Goal: Book appointment/travel/reservation

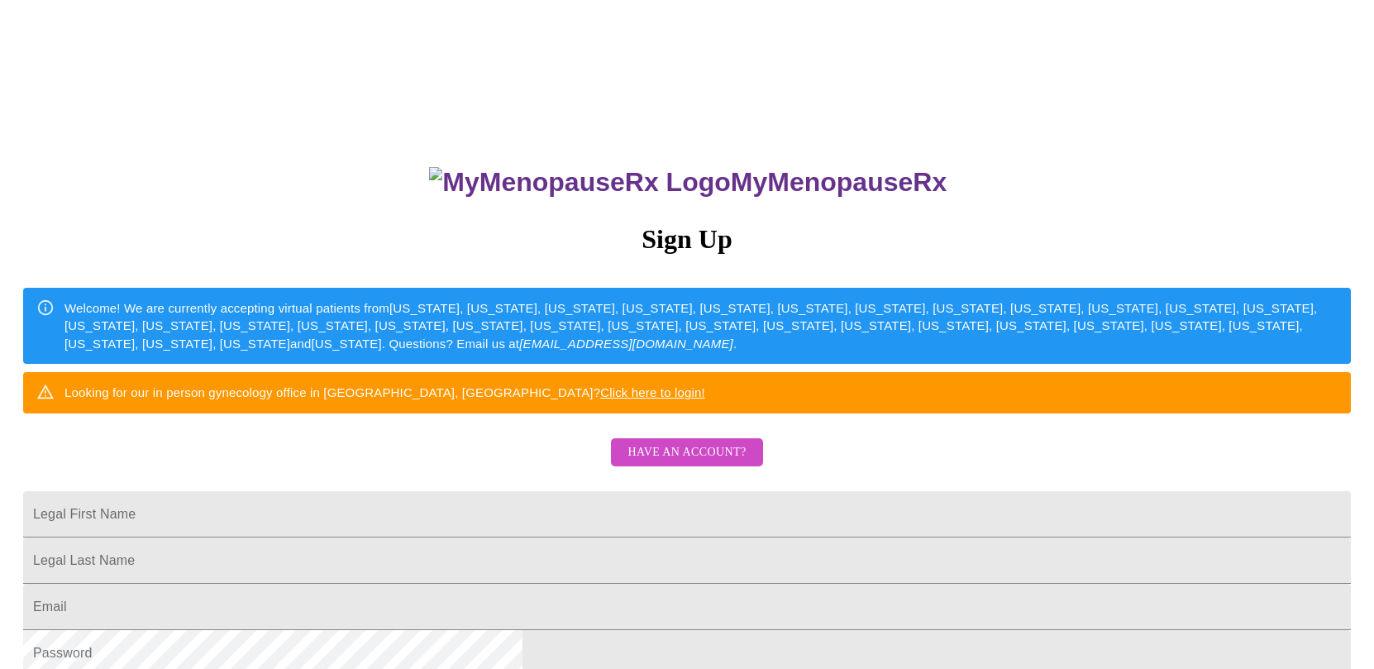
scroll to position [357, 0]
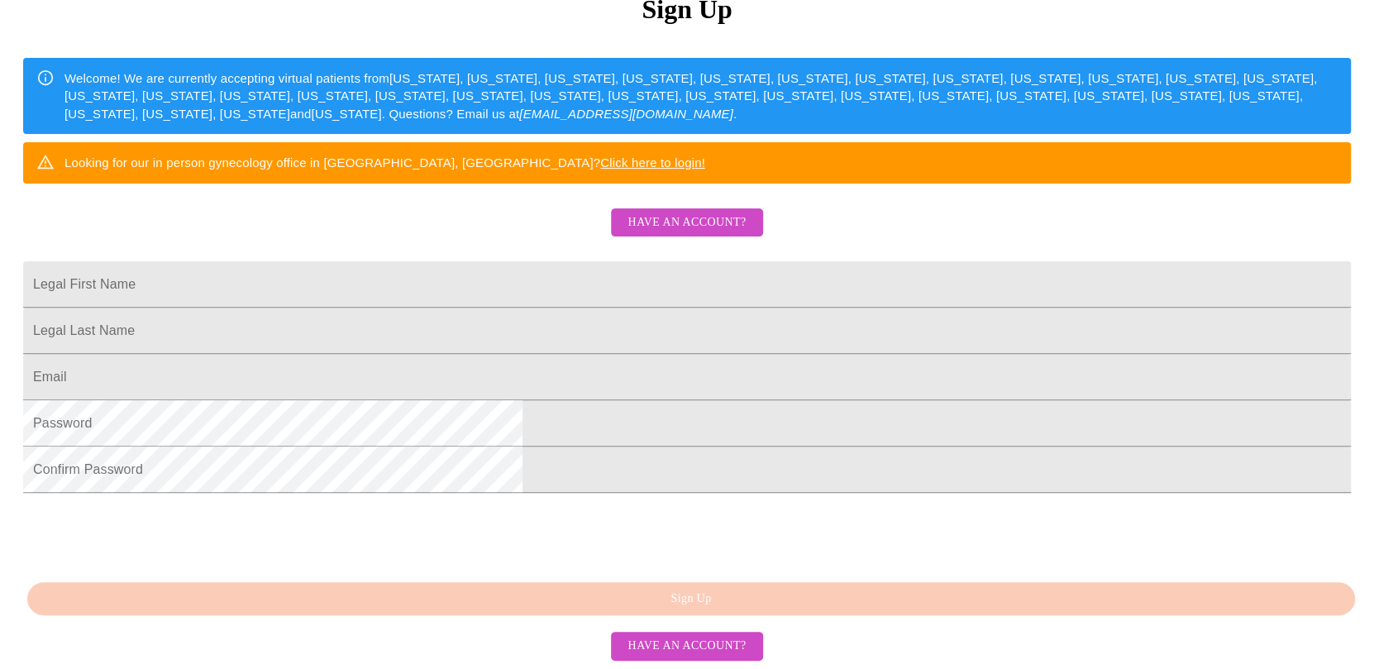
click at [705, 155] on link "Click here to login!" at bounding box center [652, 162] width 105 height 14
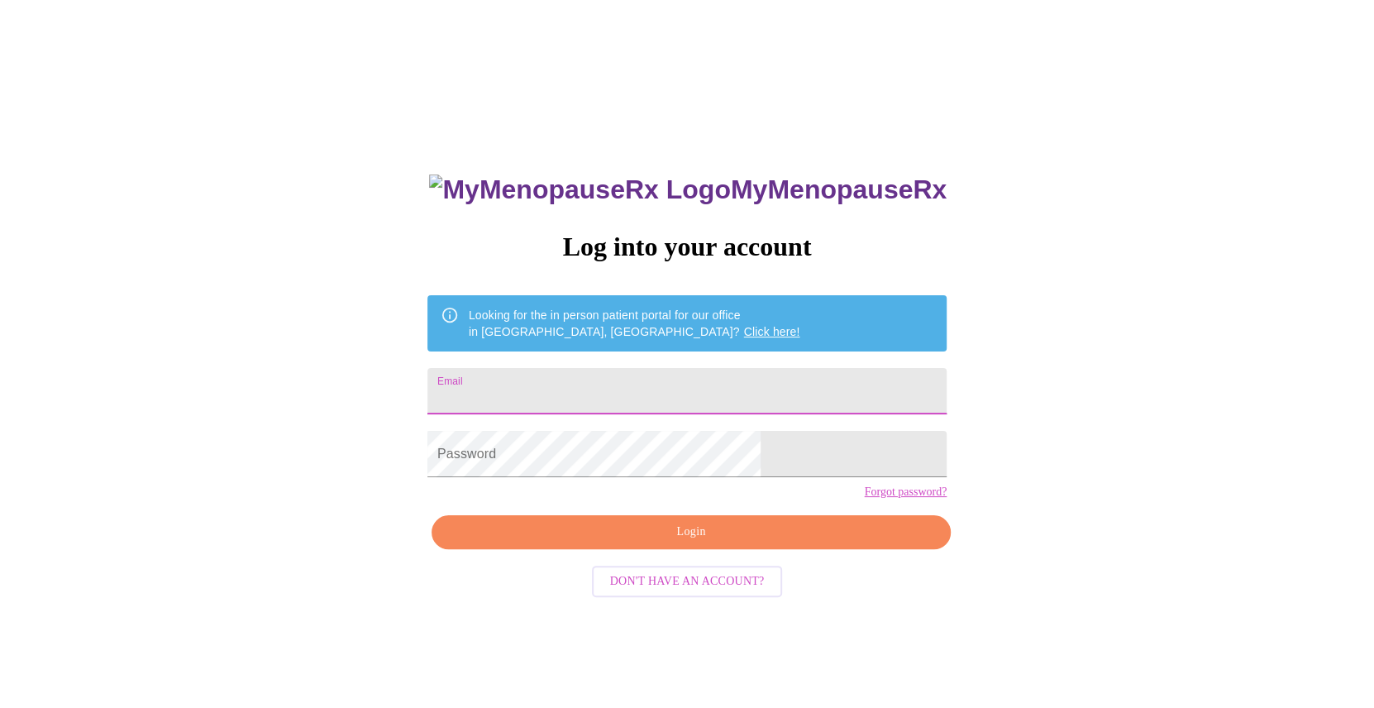
click at [704, 380] on input "Email" at bounding box center [687, 391] width 519 height 46
click at [599, 382] on input "Email" at bounding box center [687, 391] width 519 height 46
paste input "oakes.amanda.m@gmail.com"
type input "oakes.amanda.m@gmail.com"
click at [683, 542] on span "Login" at bounding box center [691, 532] width 481 height 21
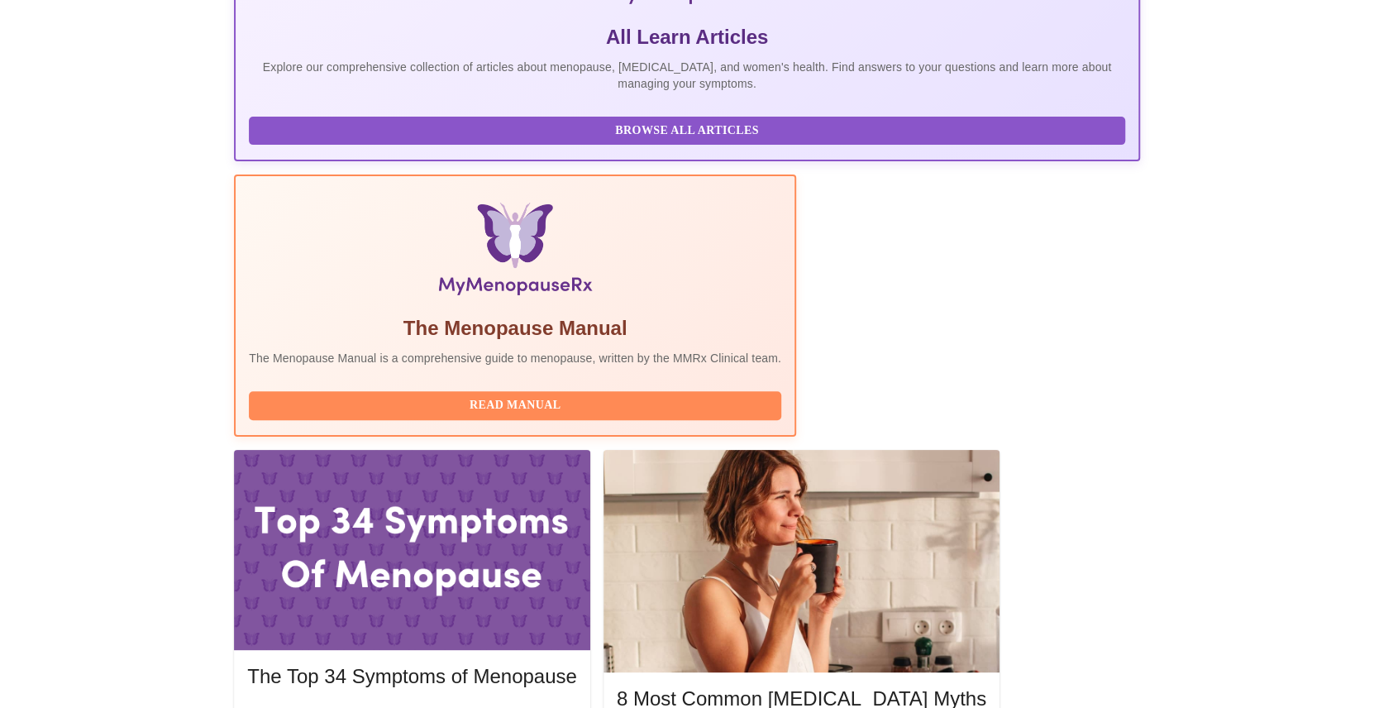
scroll to position [413, 0]
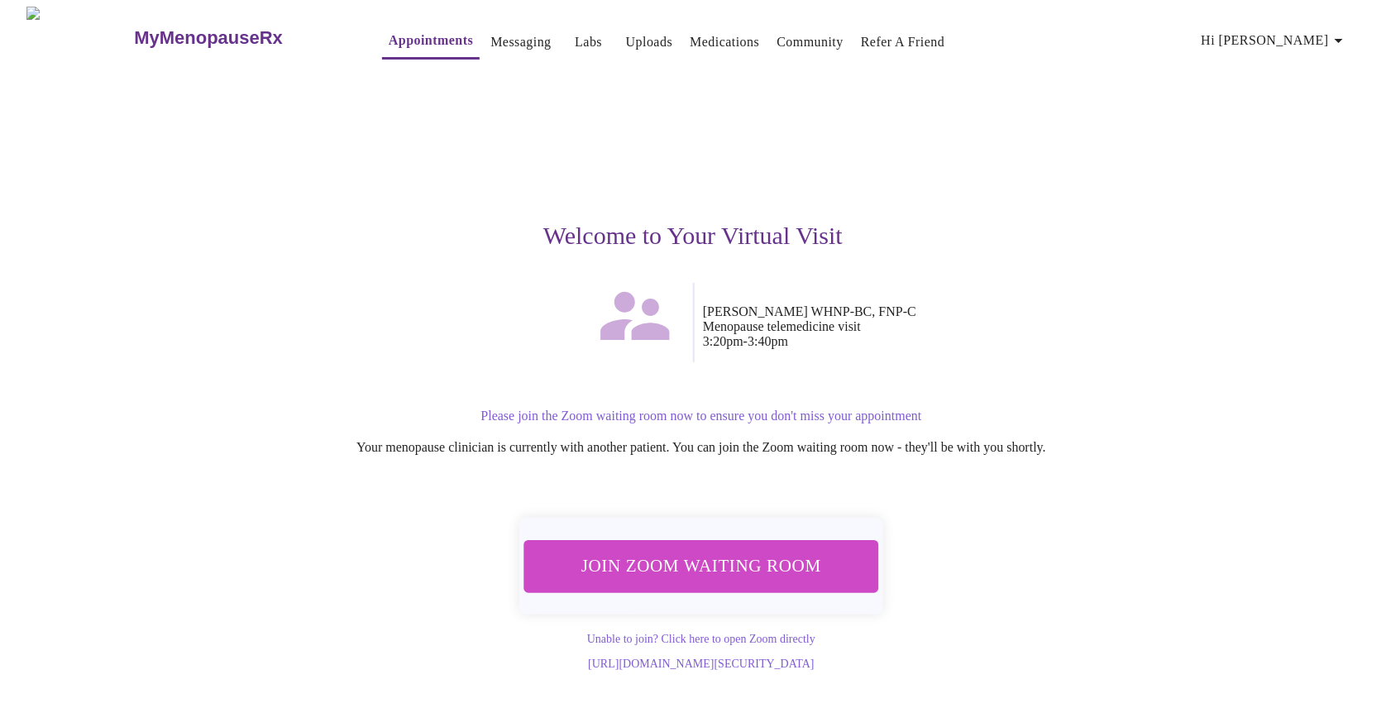
click at [698, 563] on span "Join Zoom Waiting Room" at bounding box center [700, 565] width 323 height 31
